Goal: Complete application form

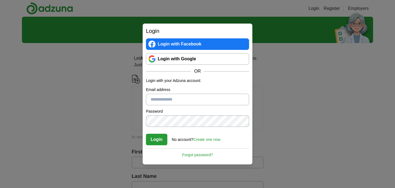
click at [155, 63] on link "Login with Google" at bounding box center [197, 59] width 103 height 12
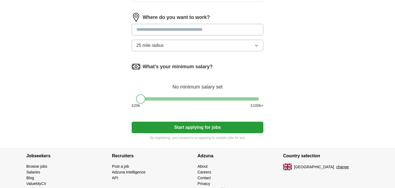
scroll to position [244, 0]
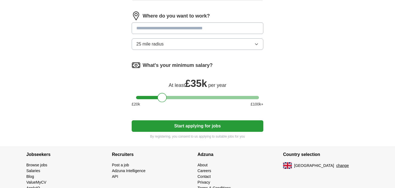
drag, startPoint x: 138, startPoint y: 98, endPoint x: 159, endPoint y: 95, distance: 21.9
click at [159, 95] on div at bounding box center [161, 97] width 9 height 9
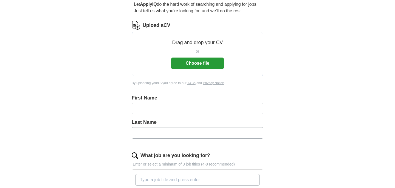
scroll to position [53, 0]
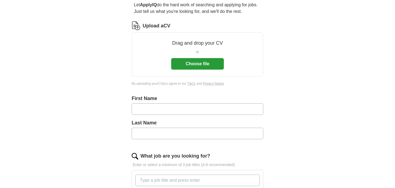
click at [181, 64] on button "Choose file" at bounding box center [197, 64] width 53 height 12
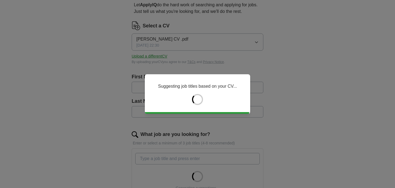
type input "******"
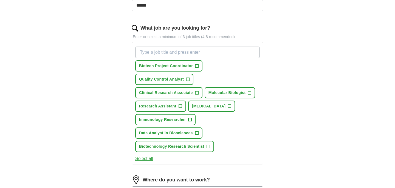
scroll to position [162, 0]
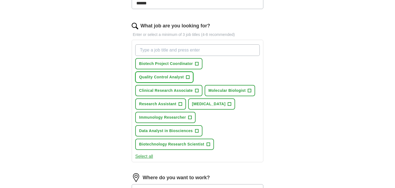
click at [186, 75] on span "+" at bounding box center [187, 77] width 3 height 4
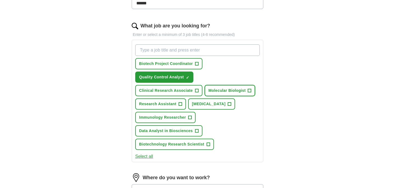
click at [250, 90] on span "+" at bounding box center [249, 91] width 3 height 4
click at [231, 102] on span "+" at bounding box center [229, 104] width 3 height 4
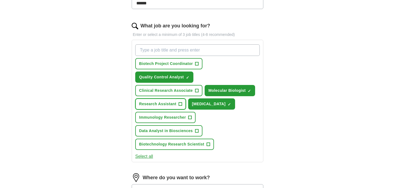
click at [179, 102] on span "+" at bounding box center [179, 104] width 3 height 4
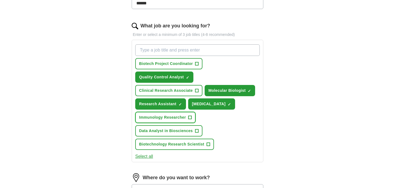
click at [189, 116] on span "+" at bounding box center [189, 117] width 3 height 4
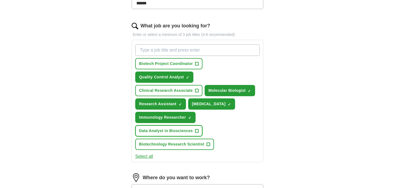
click at [196, 130] on span "+" at bounding box center [196, 131] width 3 height 4
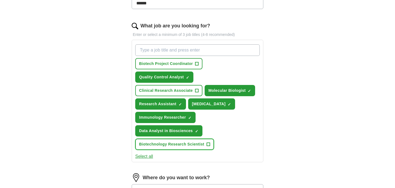
click at [207, 142] on span "+" at bounding box center [207, 144] width 3 height 4
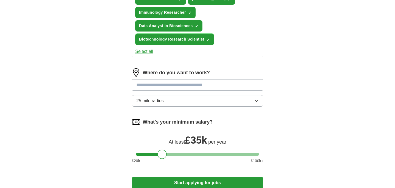
scroll to position [268, 0]
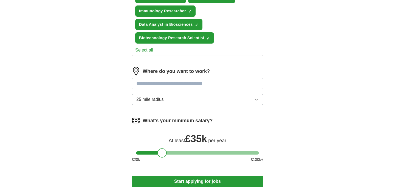
click at [212, 81] on input at bounding box center [198, 84] width 132 height 12
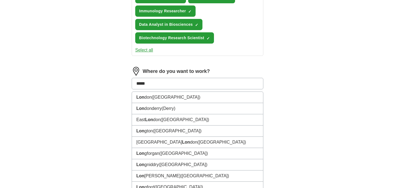
type input "******"
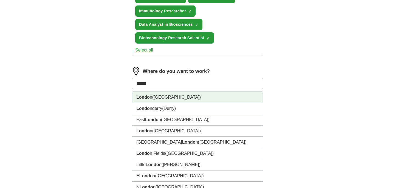
click at [189, 99] on li "Londo n ([GEOGRAPHIC_DATA])" at bounding box center [197, 97] width 131 height 11
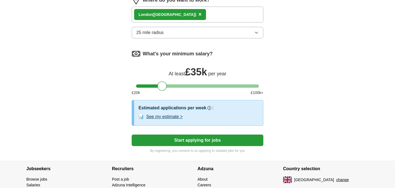
scroll to position [341, 0]
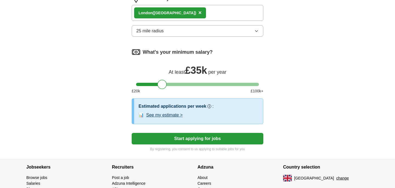
click at [179, 115] on button "See my estimate >" at bounding box center [164, 115] width 36 height 7
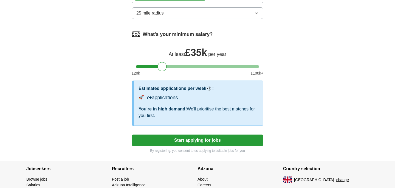
scroll to position [364, 0]
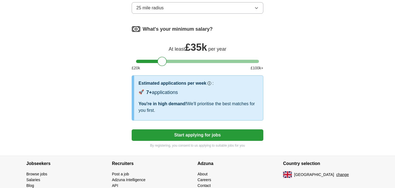
click at [192, 136] on button "Start applying for jobs" at bounding box center [198, 135] width 132 height 12
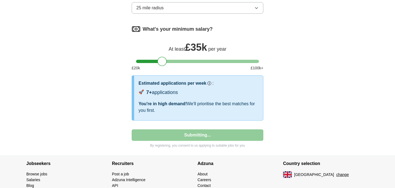
select select "**"
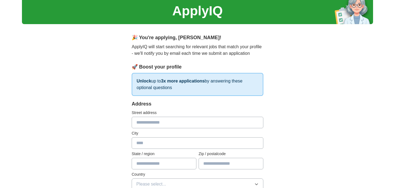
scroll to position [37, 0]
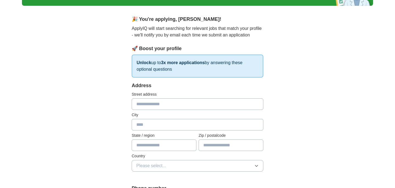
click at [169, 104] on input "text" at bounding box center [198, 104] width 132 height 12
type input "**********"
type input "******"
type input "********"
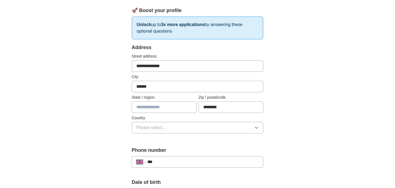
scroll to position [76, 0]
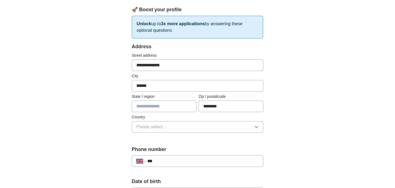
click at [162, 106] on input "text" at bounding box center [164, 107] width 65 height 12
type input "**********"
click at [294, 99] on div "**********" at bounding box center [197, 187] width 351 height 492
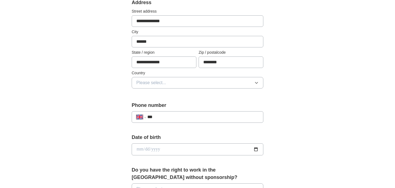
scroll to position [121, 0]
click at [208, 81] on button "Please select..." at bounding box center [198, 82] width 132 height 12
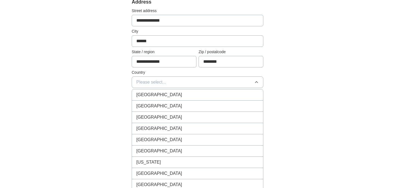
click at [194, 92] on div "[GEOGRAPHIC_DATA]" at bounding box center [197, 95] width 122 height 7
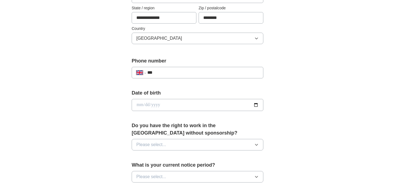
scroll to position [165, 0]
click at [186, 73] on input "***" at bounding box center [202, 72] width 111 height 7
type input "**********"
click at [257, 103] on input "date" at bounding box center [198, 104] width 132 height 12
type input "**********"
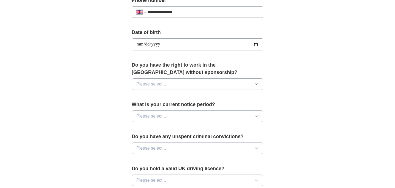
scroll to position [232, 0]
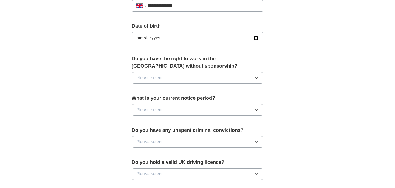
click at [253, 81] on button "Please select..." at bounding box center [198, 78] width 132 height 12
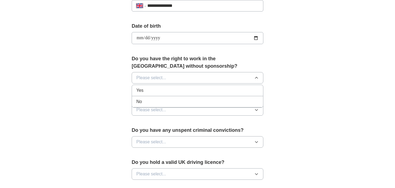
click at [234, 87] on li "Yes" at bounding box center [197, 90] width 131 height 11
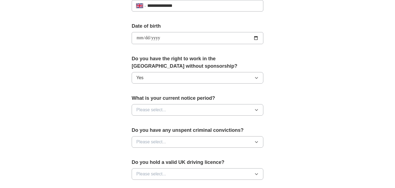
click at [244, 109] on button "Please select..." at bounding box center [198, 110] width 132 height 12
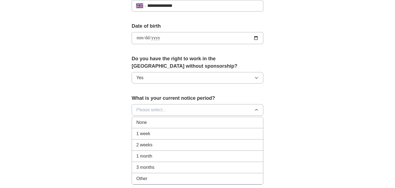
click at [216, 120] on div "None" at bounding box center [197, 122] width 122 height 7
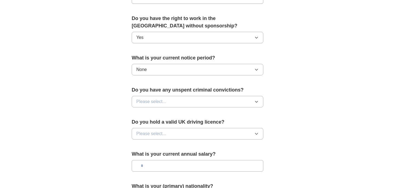
scroll to position [282, 0]
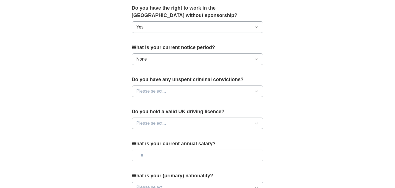
click at [238, 91] on button "Please select..." at bounding box center [198, 91] width 132 height 12
click at [203, 118] on div "No" at bounding box center [197, 115] width 122 height 7
click at [213, 126] on button "Please select..." at bounding box center [198, 124] width 132 height 12
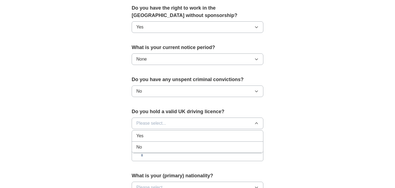
click at [186, 147] on div "No" at bounding box center [197, 147] width 122 height 7
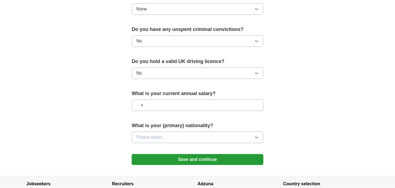
scroll to position [340, 0]
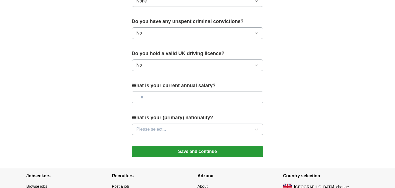
click at [173, 98] on input "text" at bounding box center [198, 98] width 132 height 12
click at [195, 126] on button "Please select..." at bounding box center [198, 130] width 132 height 12
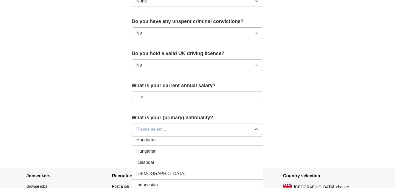
scroll to position [867, 0]
click at [164, 171] on div "[DEMOGRAPHIC_DATA]" at bounding box center [197, 174] width 122 height 7
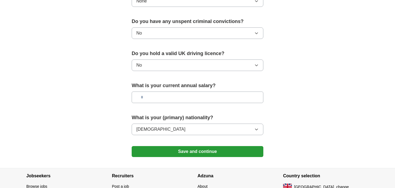
click at [205, 150] on button "Save and continue" at bounding box center [198, 151] width 132 height 11
